Goal: Navigation & Orientation: Find specific page/section

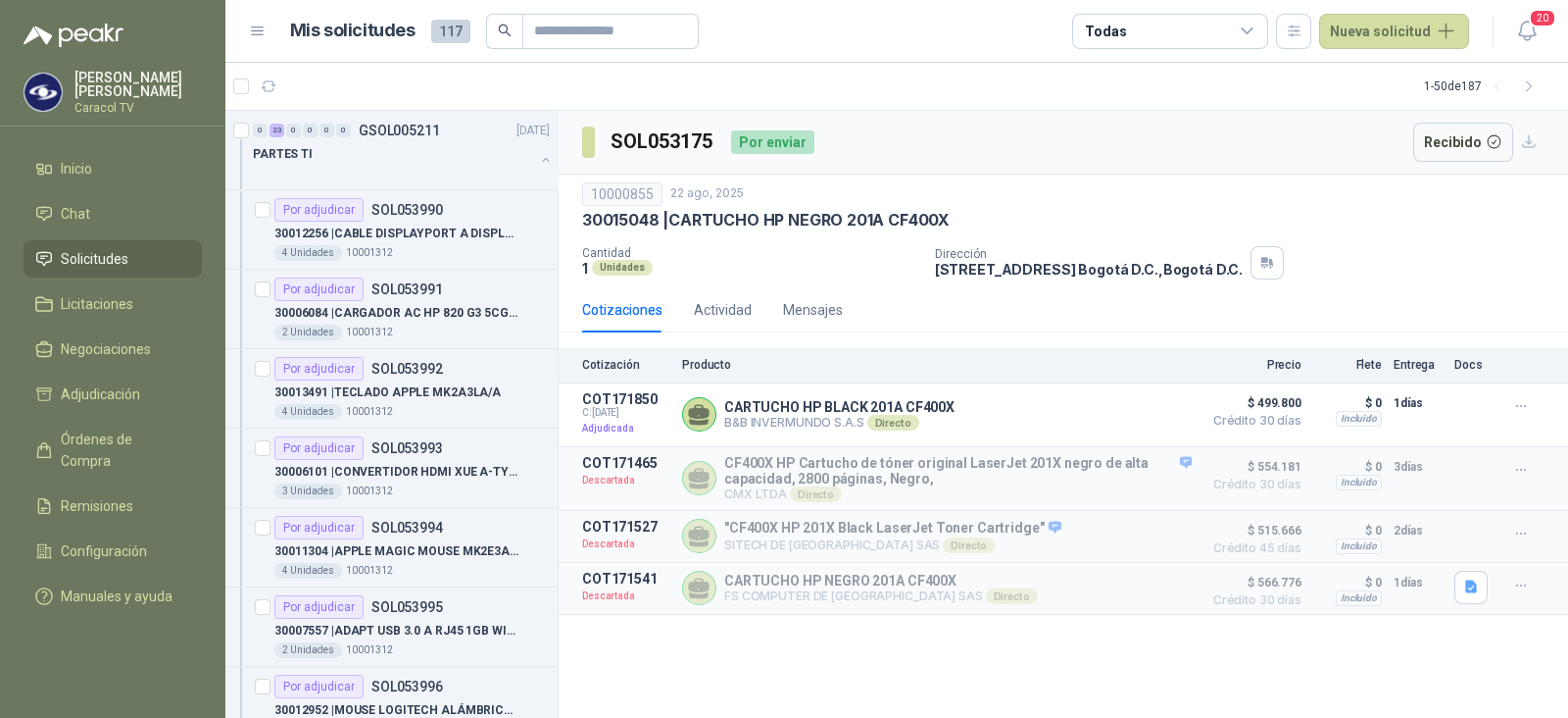
scroll to position [2040, 0]
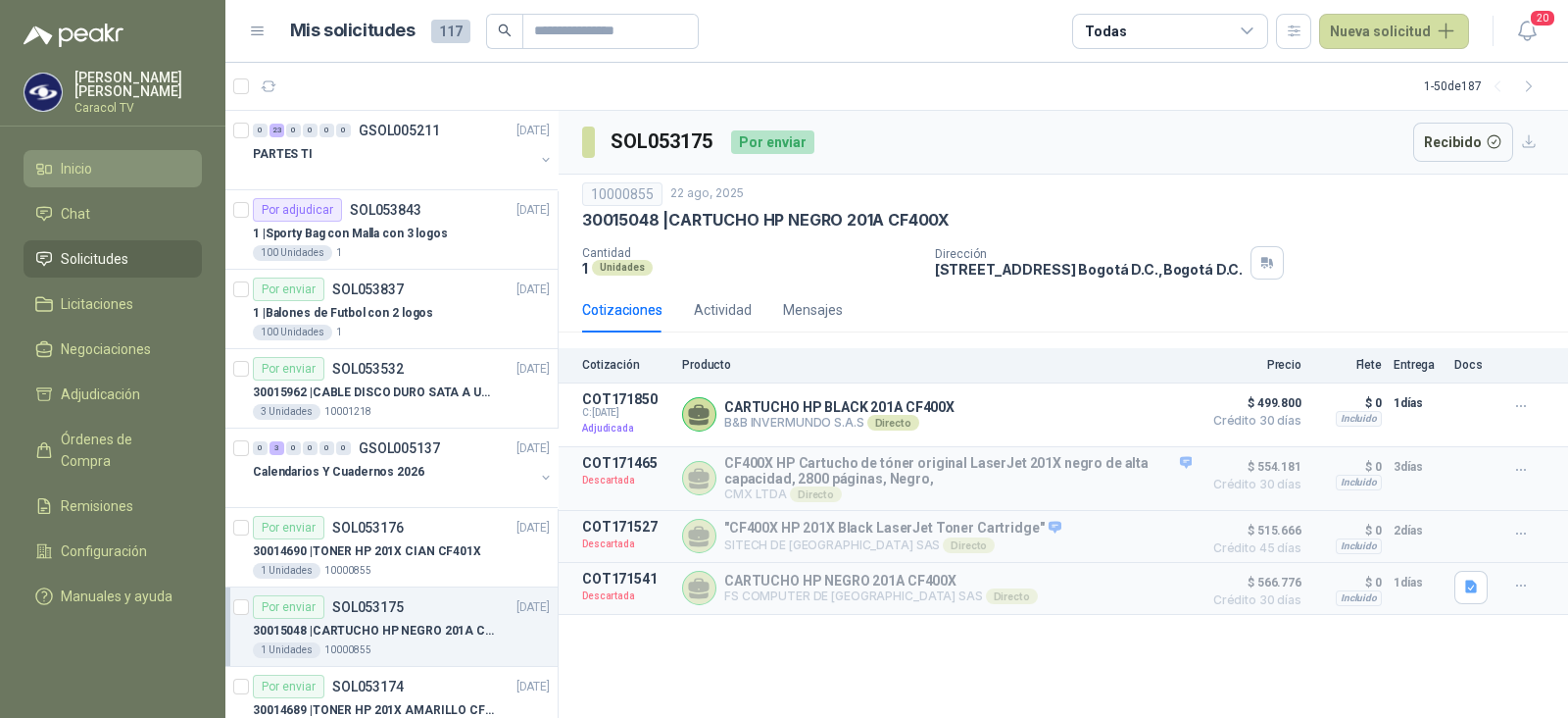
click at [132, 159] on li "Inicio" at bounding box center [112, 169] width 155 height 22
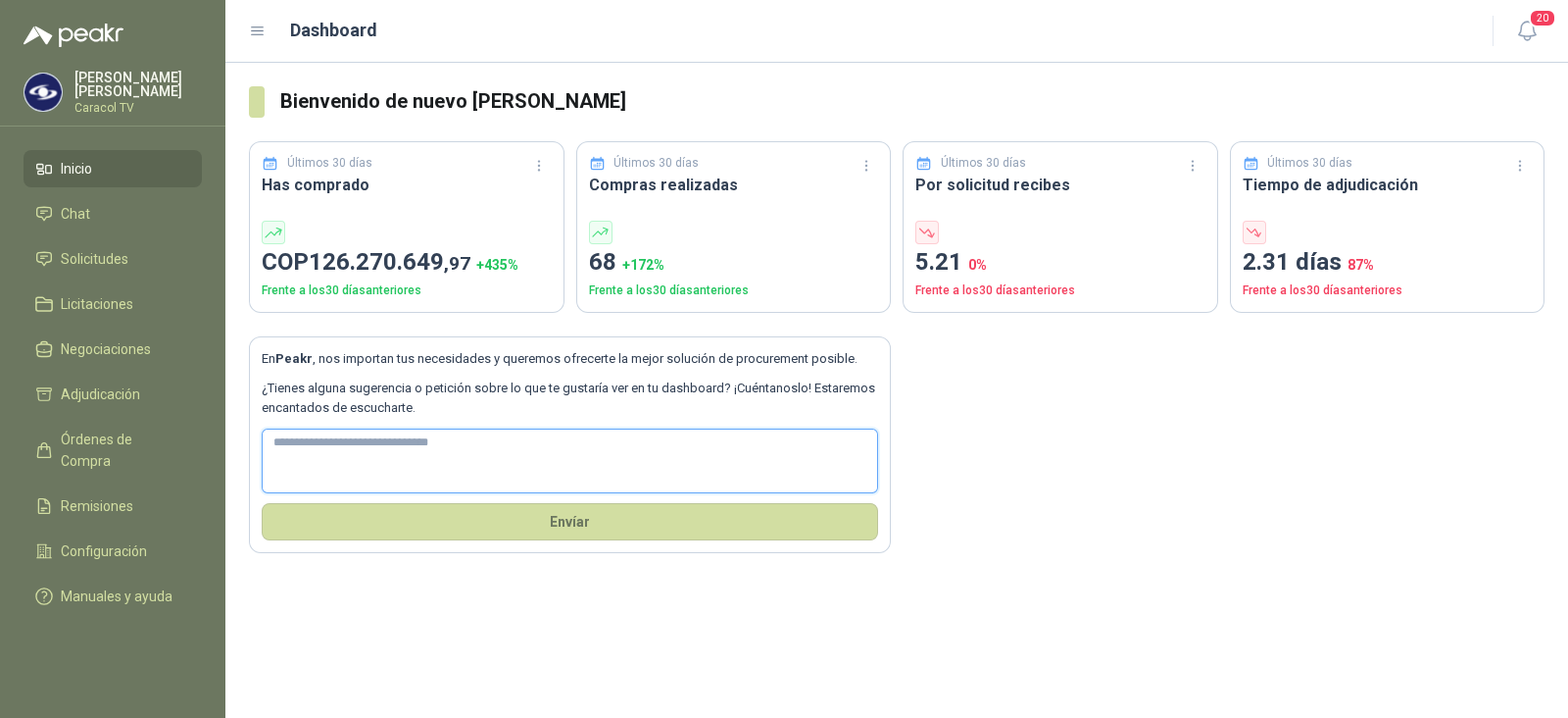
click at [870, 436] on textarea at bounding box center [570, 462] width 617 height 66
click at [112, 207] on li "Chat" at bounding box center [112, 214] width 155 height 22
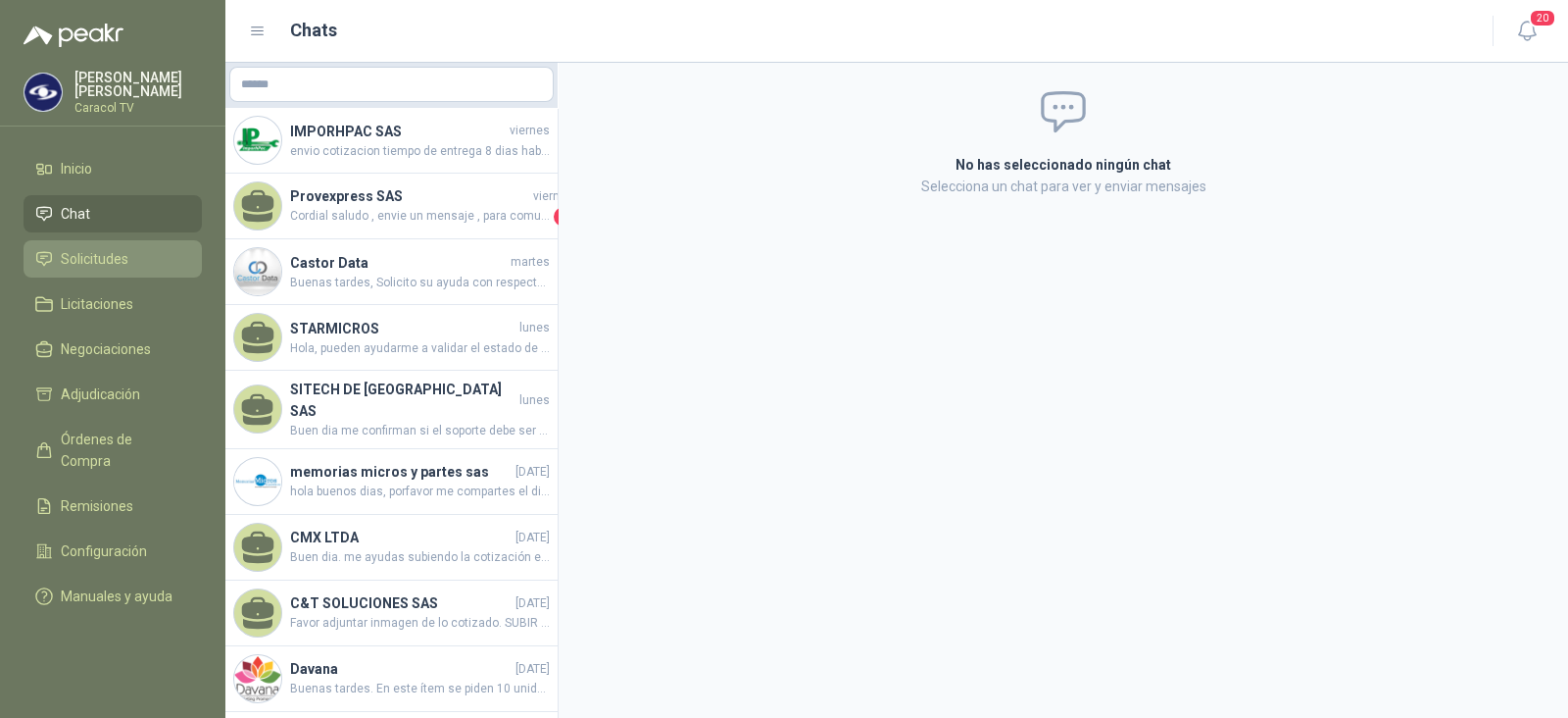
click at [107, 265] on span "Solicitudes" at bounding box center [95, 259] width 68 height 22
